Goal: Task Accomplishment & Management: Complete application form

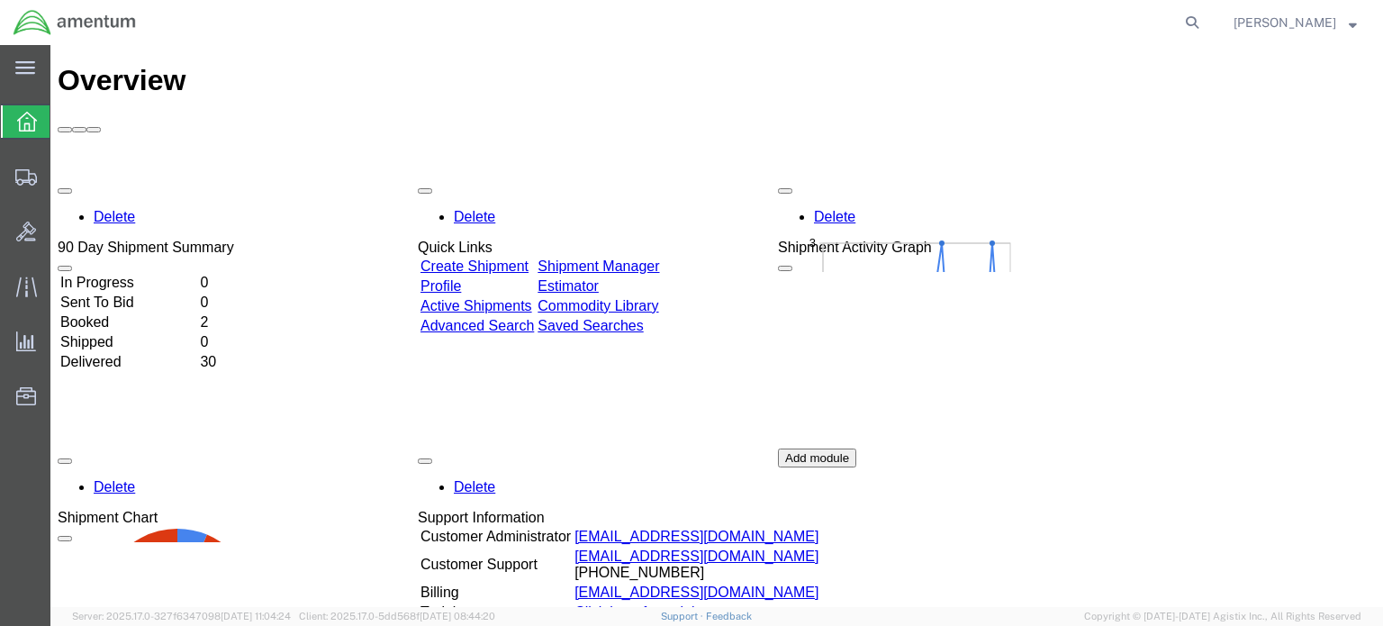
click at [477, 298] on link "Active Shipments" at bounding box center [476, 305] width 112 height 15
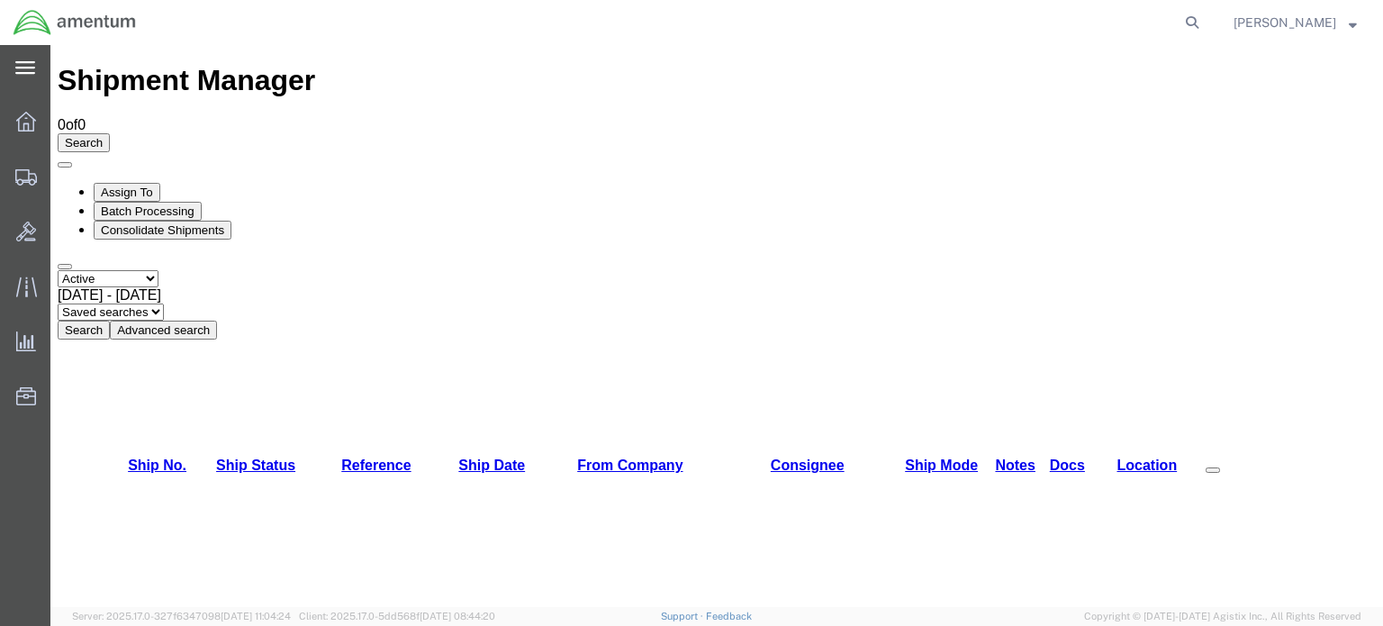
click at [25, 68] on icon at bounding box center [25, 67] width 20 height 13
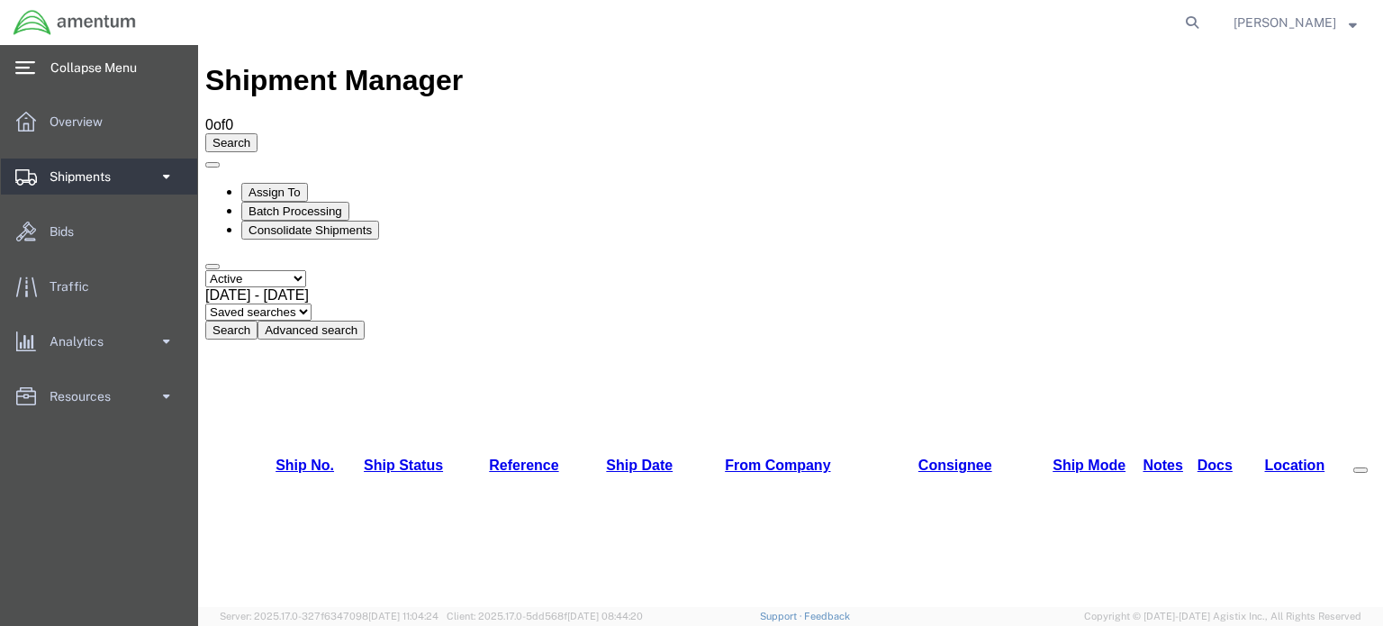
click at [72, 174] on span "Shipments" at bounding box center [87, 176] width 74 height 36
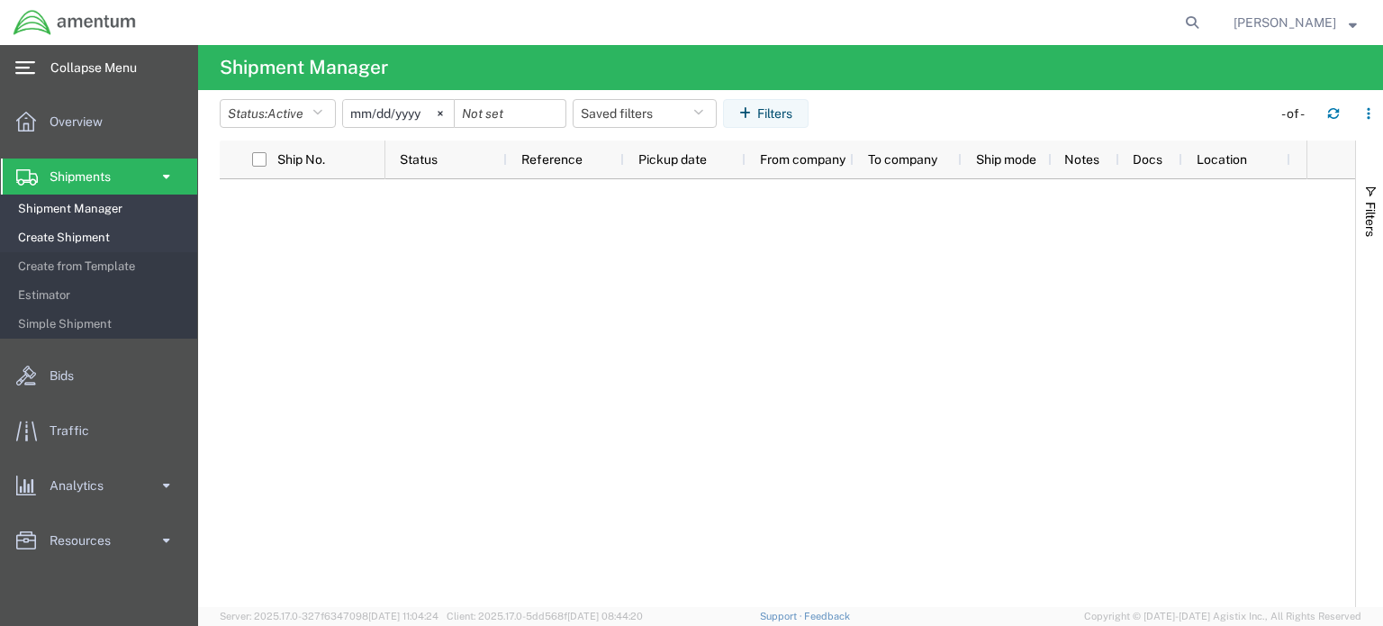
click at [56, 233] on span "Create Shipment" at bounding box center [101, 238] width 167 height 36
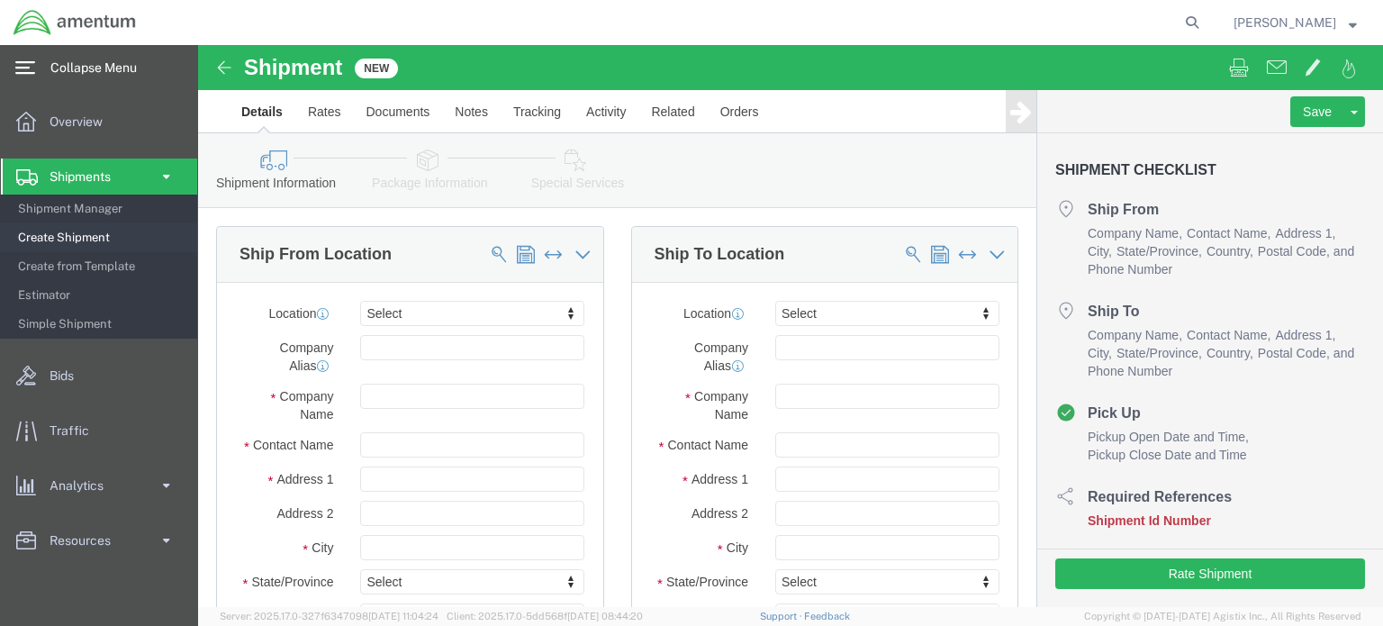
select select
click at [58, 535] on span "Resources" at bounding box center [87, 540] width 74 height 36
